Goal: Information Seeking & Learning: Find specific page/section

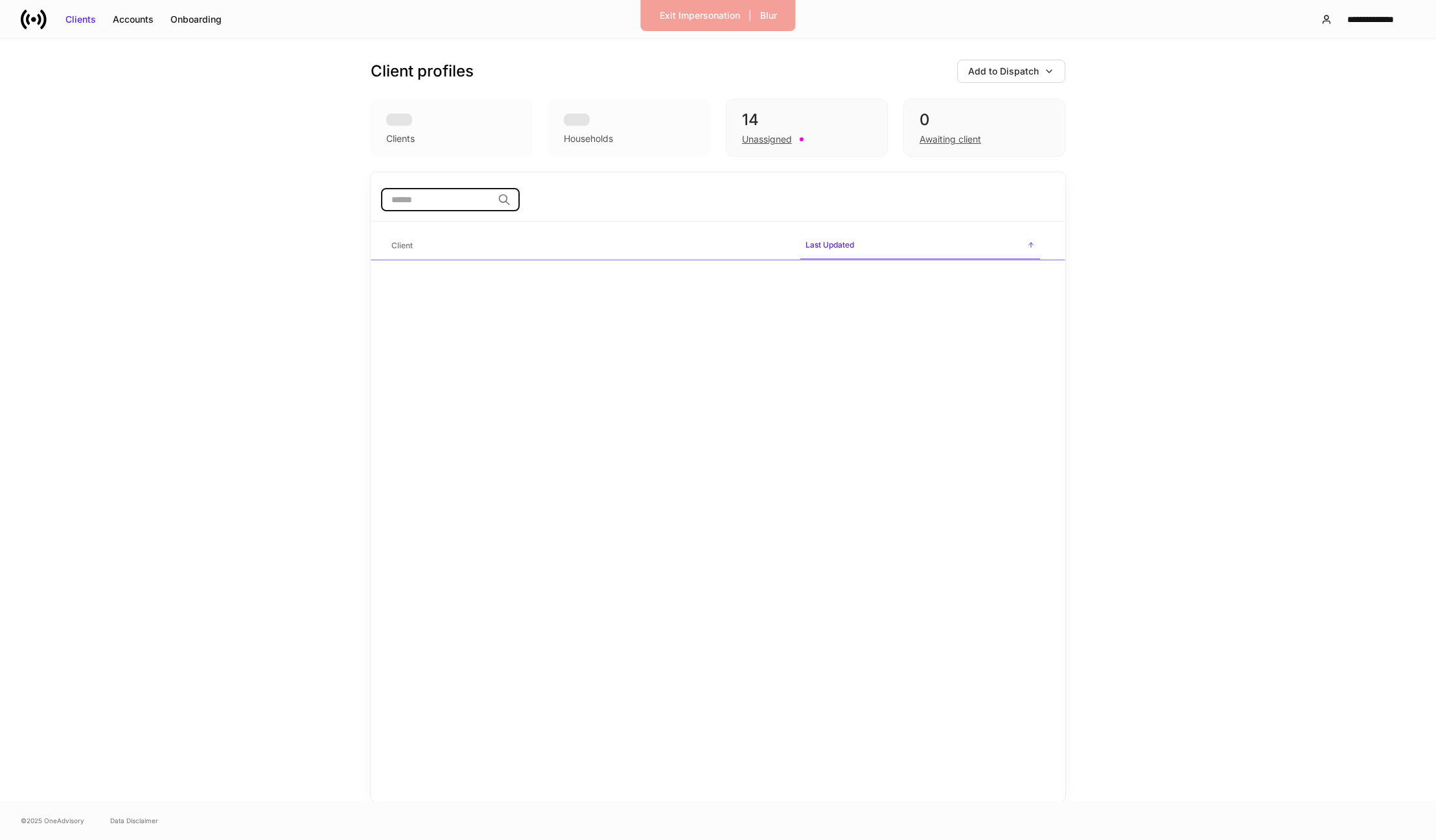
click at [445, 204] on input "search" at bounding box center [436, 199] width 111 height 23
type input "**********"
click at [542, 320] on div "**********" at bounding box center [588, 325] width 393 height 13
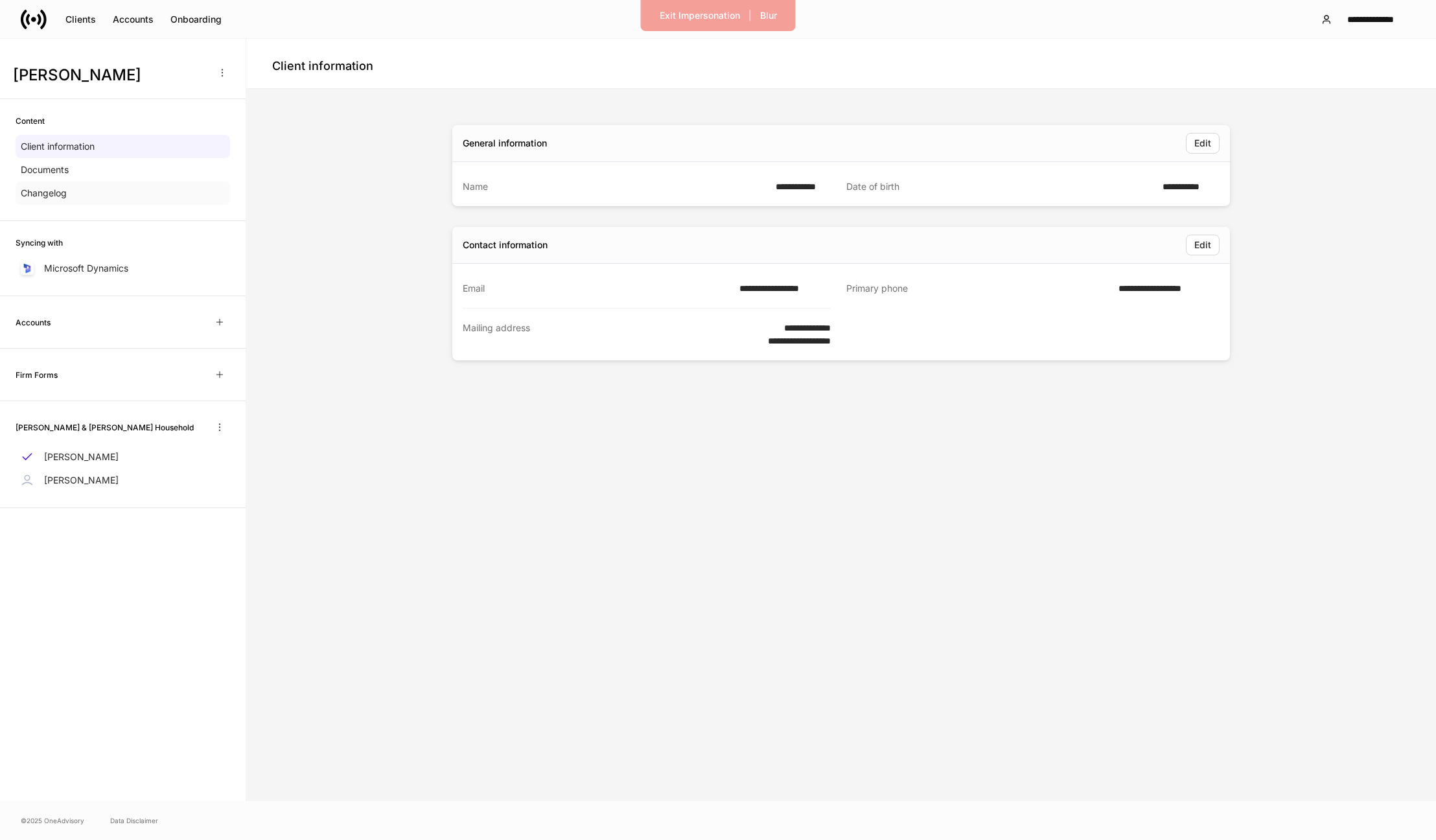
click at [116, 192] on div "Changelog" at bounding box center [122, 192] width 215 height 23
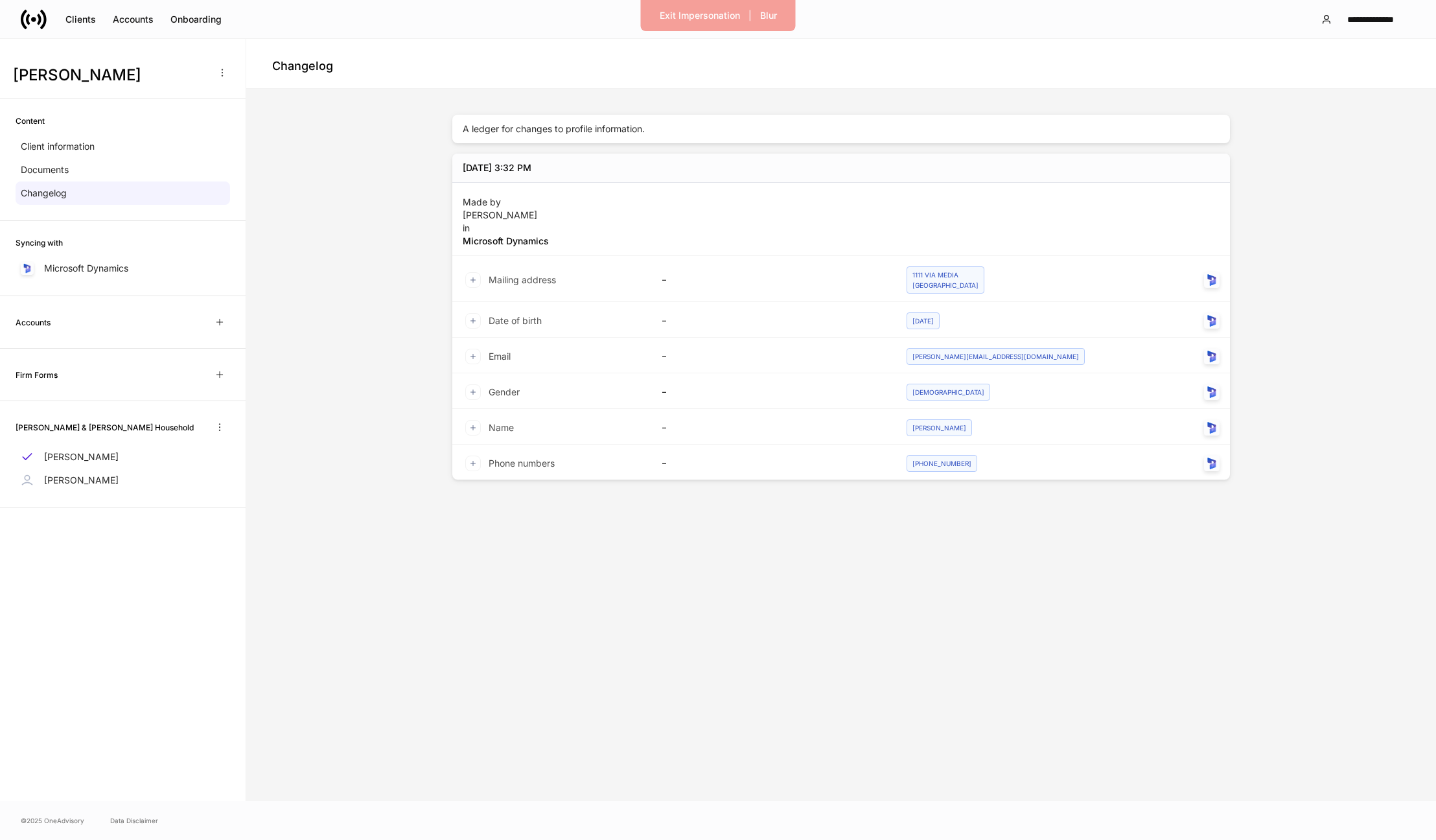
click at [506, 129] on div "A ledger for changes to profile information." at bounding box center [841, 129] width 778 height 29
click at [85, 173] on div "Documents" at bounding box center [122, 169] width 215 height 23
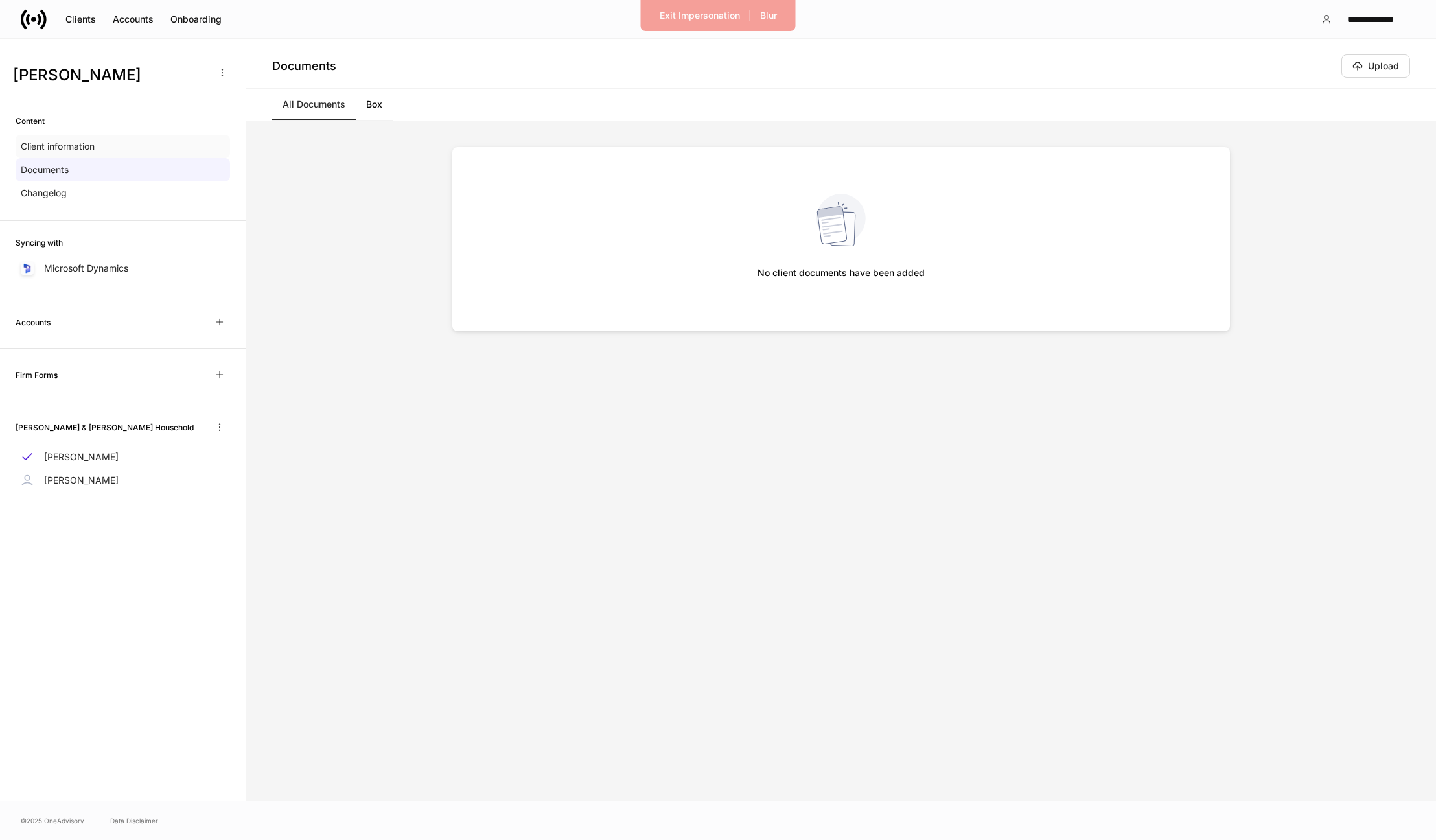
click at [111, 148] on div "Client information" at bounding box center [122, 146] width 215 height 23
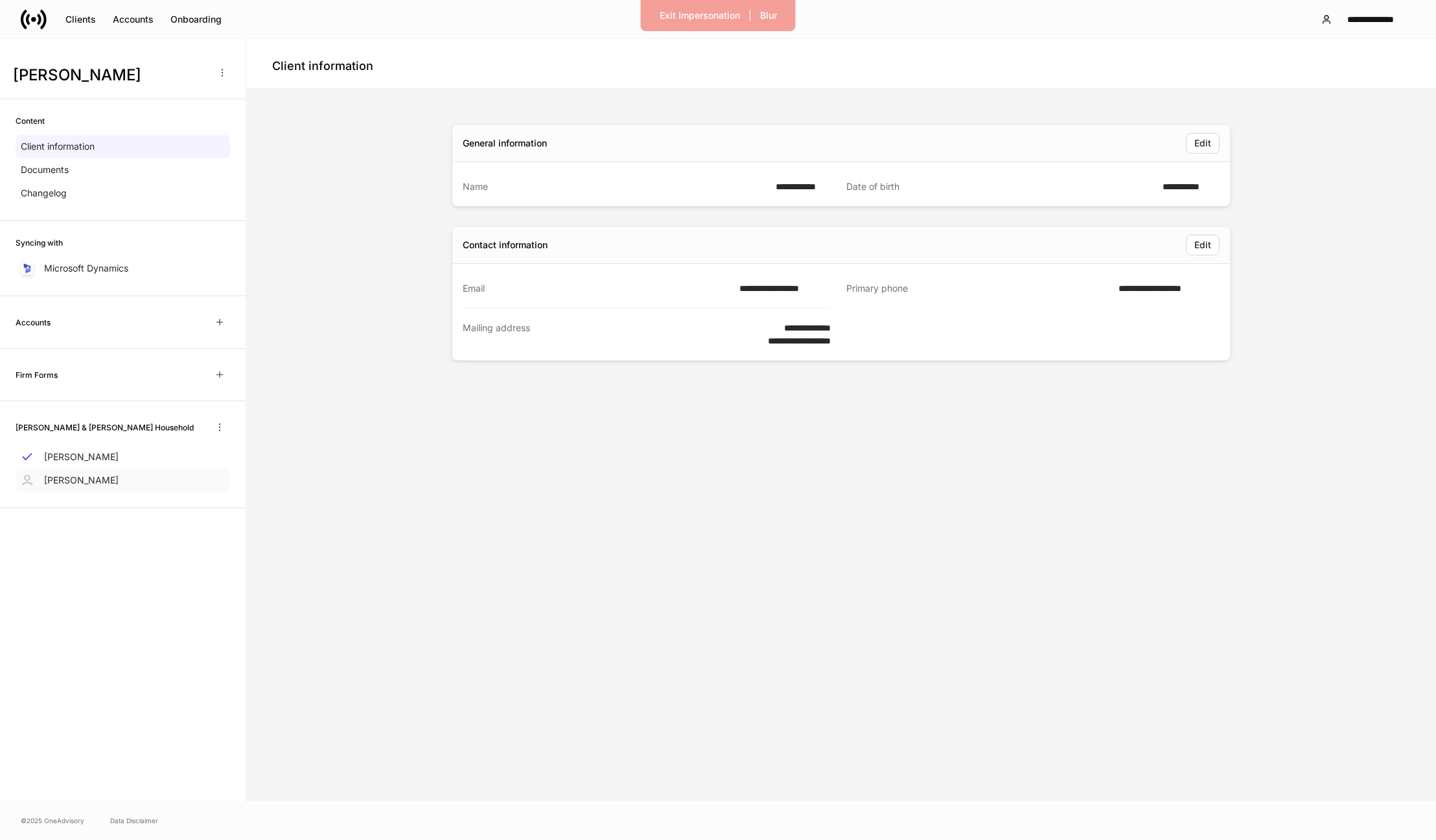
click at [106, 477] on p "[PERSON_NAME]" at bounding box center [81, 480] width 75 height 13
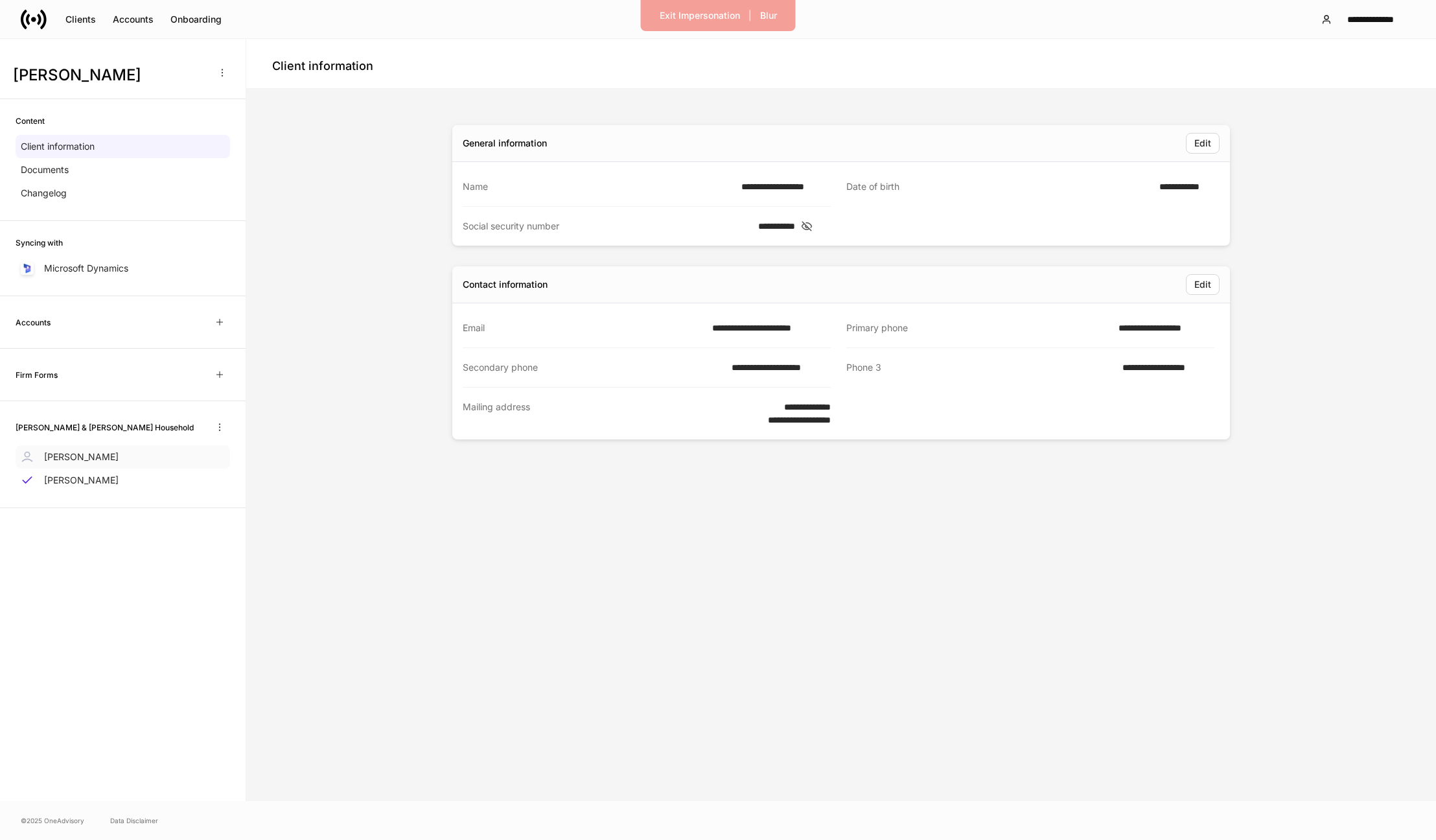
click at [101, 458] on div "[PERSON_NAME]" at bounding box center [122, 456] width 215 height 23
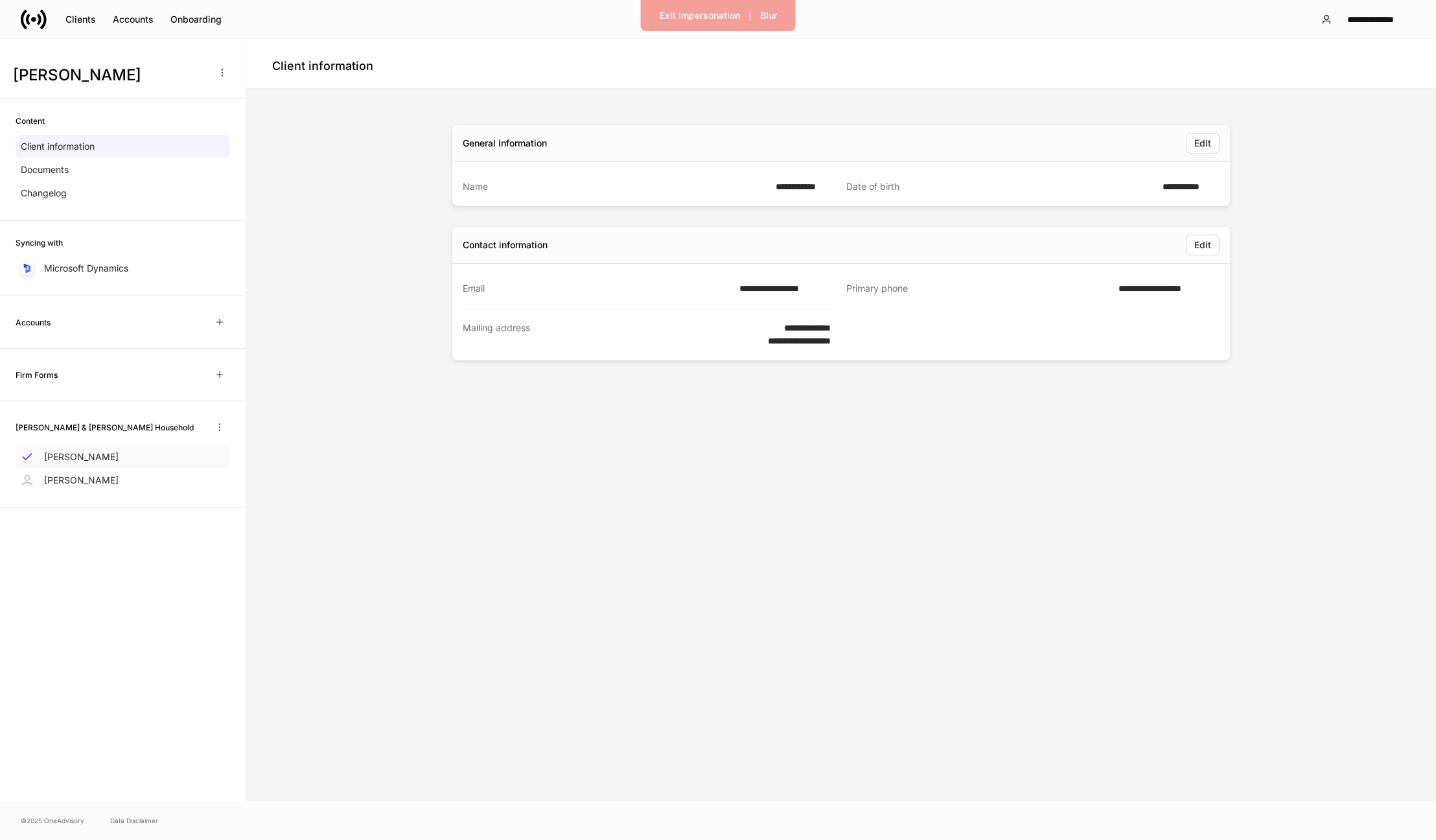
click at [115, 467] on div "[PERSON_NAME]" at bounding box center [122, 456] width 215 height 23
click at [113, 477] on p "[PERSON_NAME]" at bounding box center [81, 480] width 75 height 13
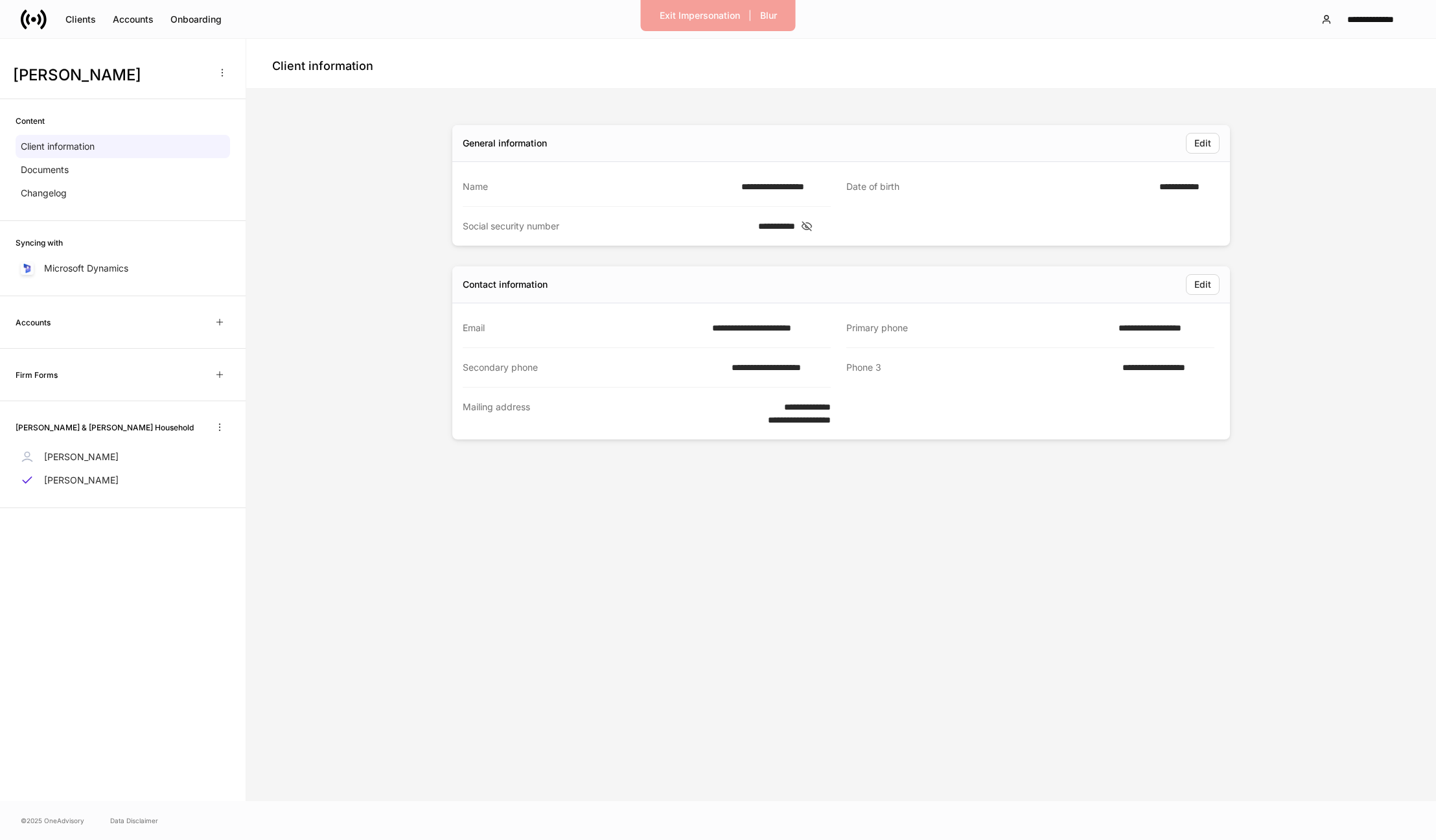
click at [325, 66] on h4 "Client information" at bounding box center [322, 66] width 101 height 15
